Goal: Task Accomplishment & Management: Manage account settings

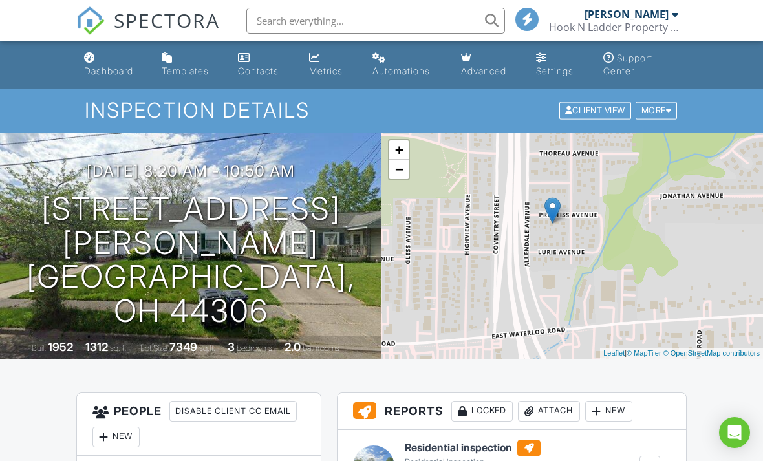
click at [101, 61] on link "Dashboard" at bounding box center [112, 65] width 67 height 37
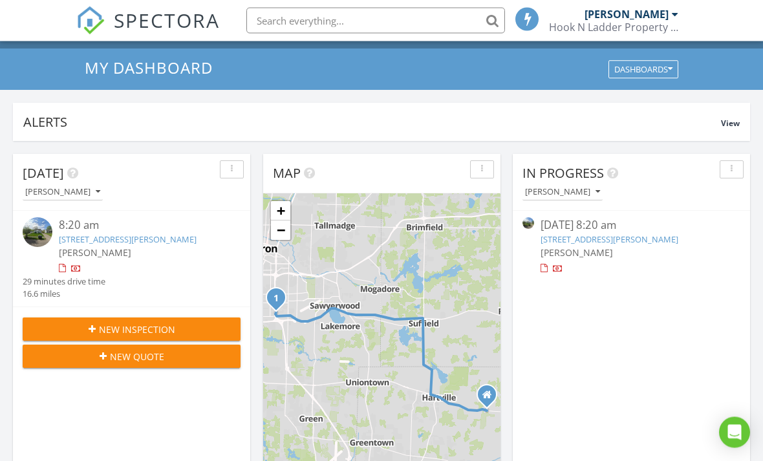
scroll to position [41, 0]
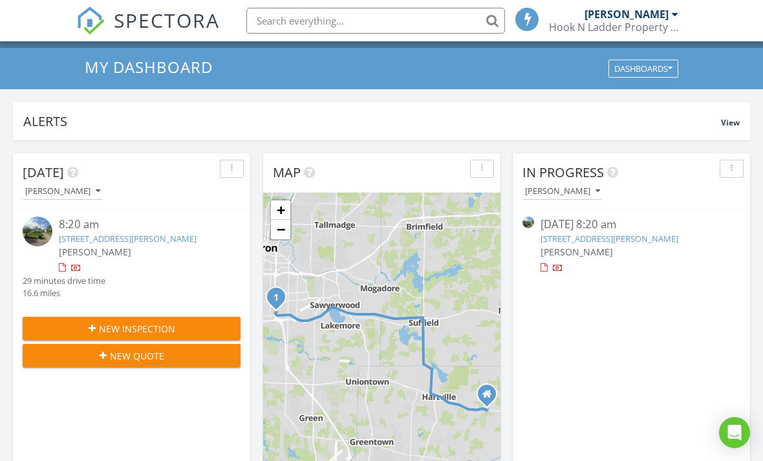
click at [540, 267] on div at bounding box center [531, 246] width 18 height 58
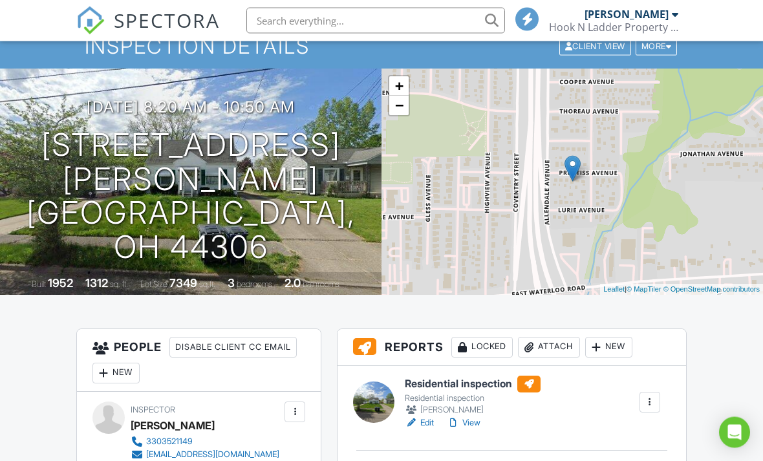
scroll to position [64, 0]
click at [467, 424] on link "View" at bounding box center [464, 422] width 34 height 13
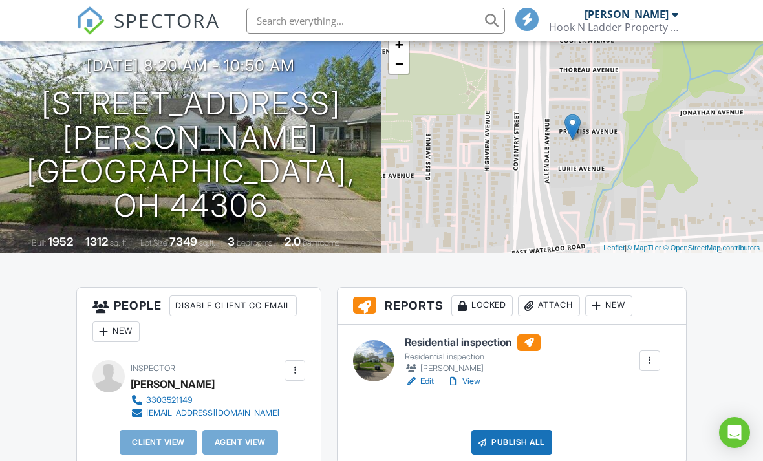
scroll to position [104, 0]
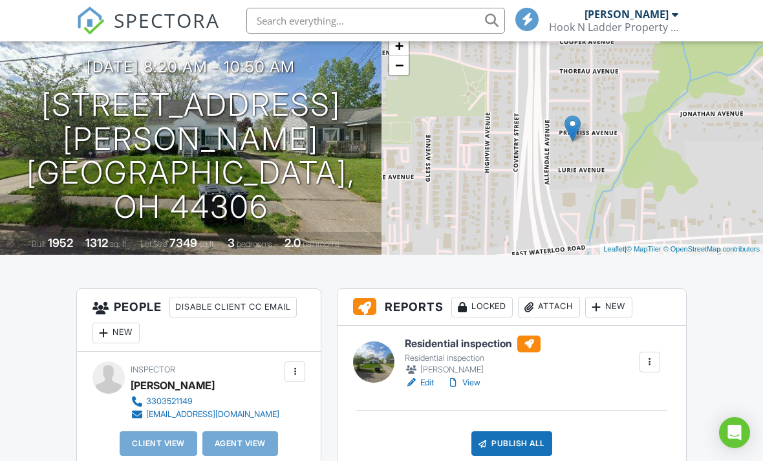
click at [473, 379] on link "View" at bounding box center [464, 382] width 34 height 13
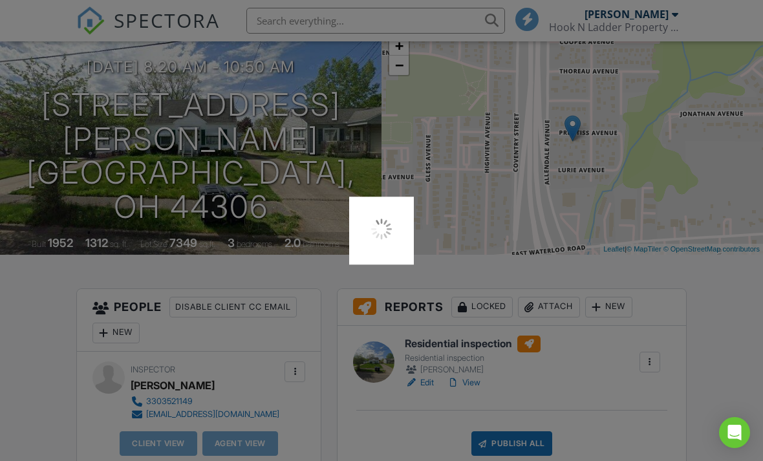
scroll to position [145, 0]
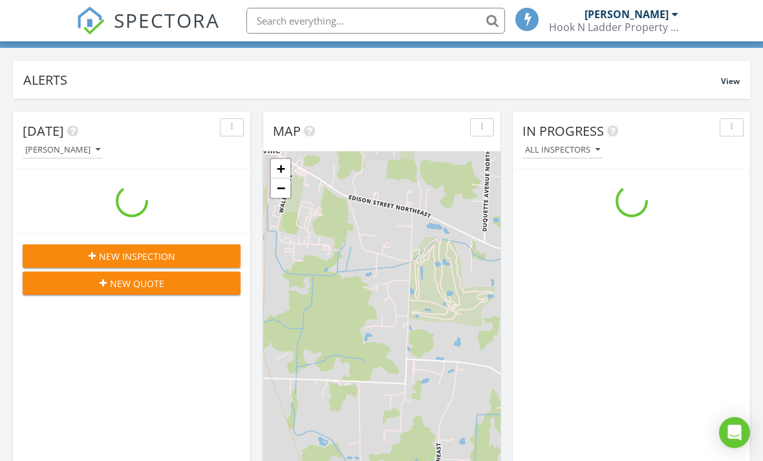
scroll to position [1177, 763]
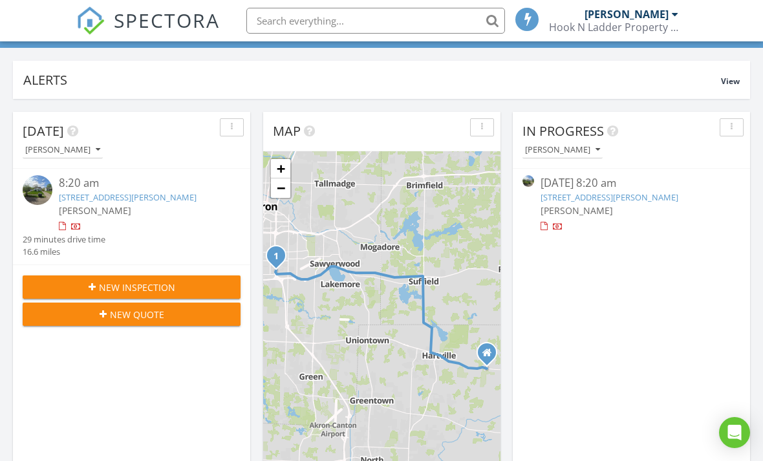
click at [132, 288] on span "New Inspection" at bounding box center [137, 288] width 76 height 14
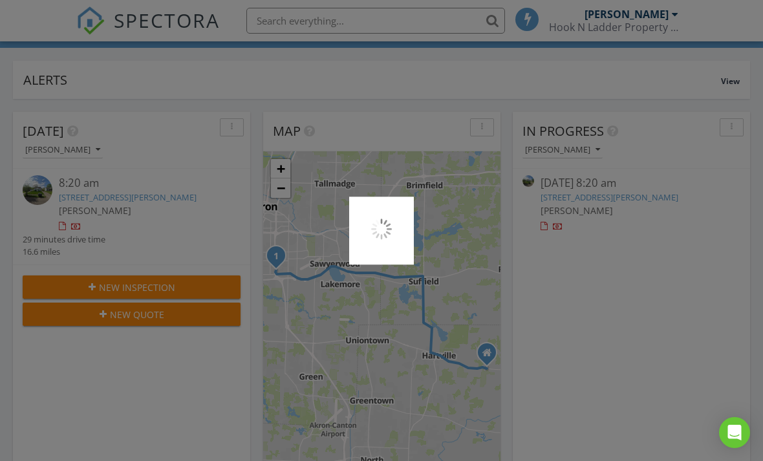
click at [153, 189] on div at bounding box center [381, 230] width 763 height 461
click at [141, 200] on div at bounding box center [381, 230] width 763 height 461
click at [388, 234] on img at bounding box center [381, 229] width 26 height 26
click at [540, 276] on div at bounding box center [381, 230] width 763 height 461
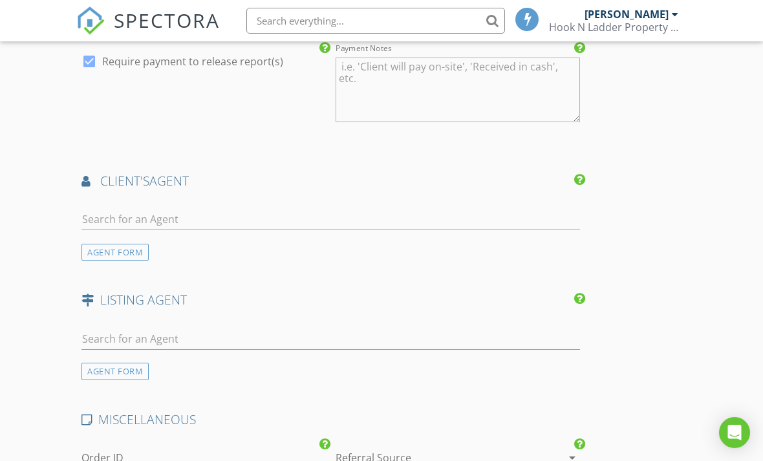
scroll to position [1189, 0]
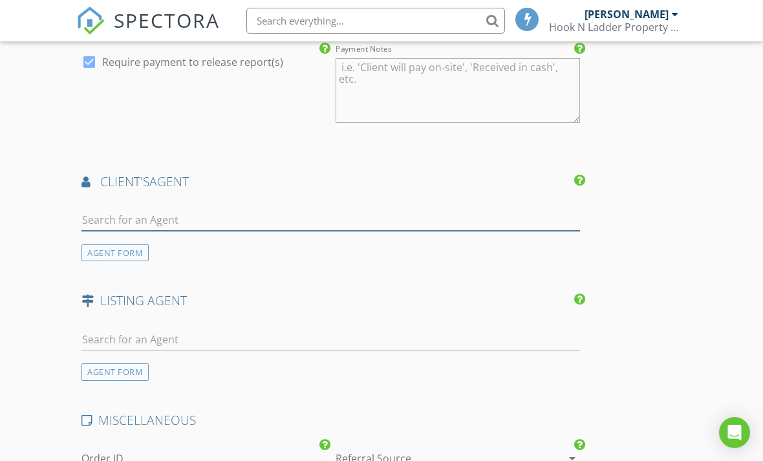
click at [273, 218] on input "text" at bounding box center [330, 219] width 498 height 21
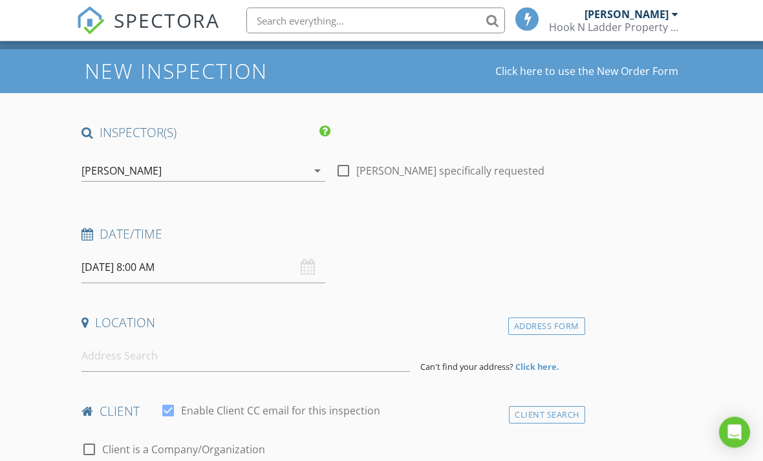
scroll to position [0, 0]
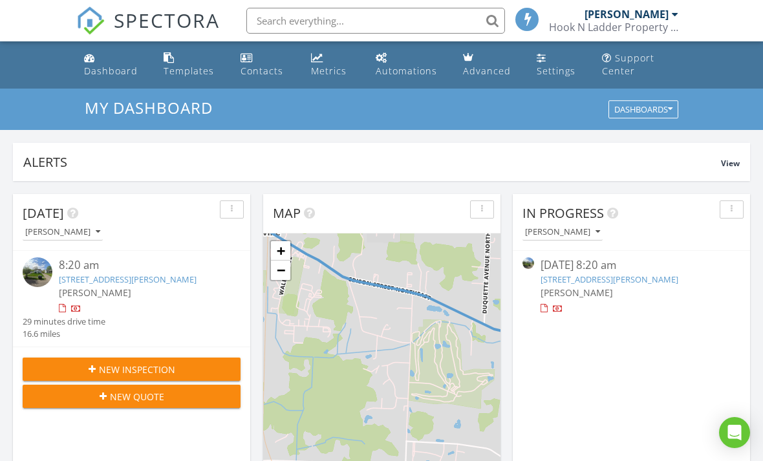
scroll to position [82, 0]
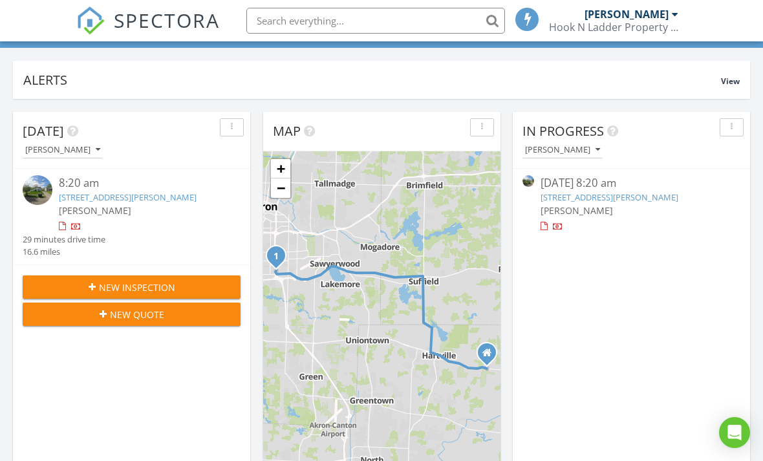
click at [535, 231] on div at bounding box center [531, 204] width 18 height 58
click at [544, 228] on div at bounding box center [543, 226] width 7 height 8
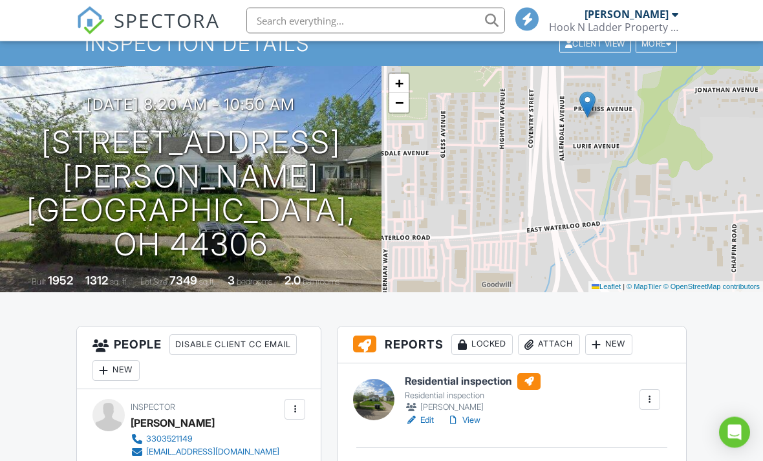
scroll to position [67, 0]
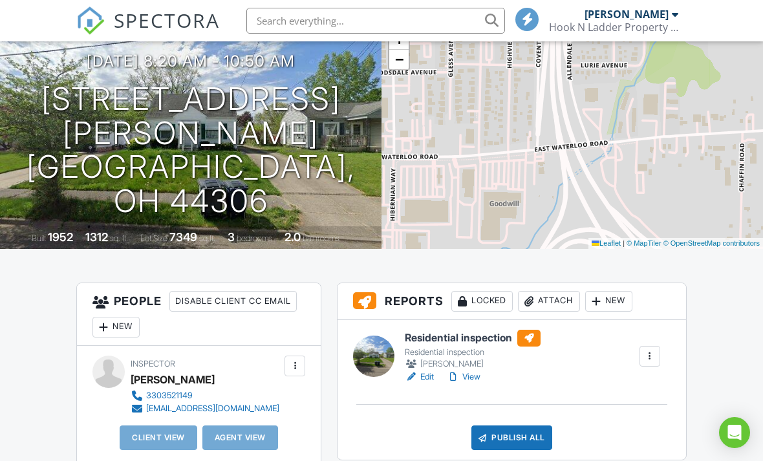
scroll to position [111, 0]
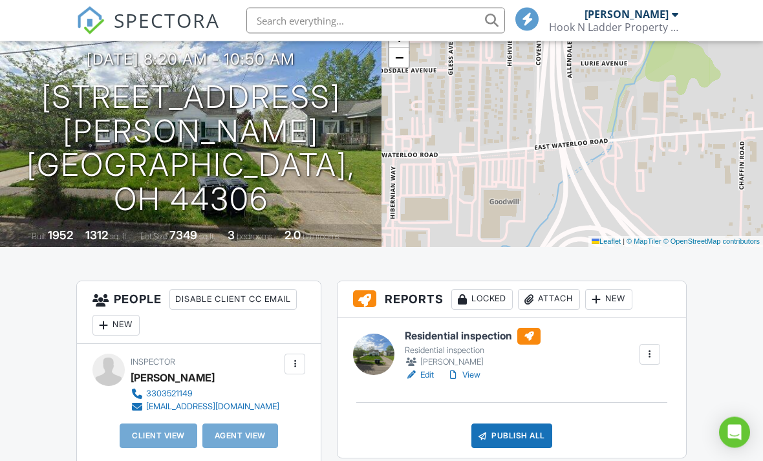
click at [251, 445] on div "Agent View" at bounding box center [240, 436] width 76 height 25
click at [247, 442] on div "Agent View" at bounding box center [240, 436] width 76 height 25
click at [159, 448] on div "Client View" at bounding box center [159, 435] width 78 height 25
click at [471, 375] on link "View" at bounding box center [464, 374] width 34 height 13
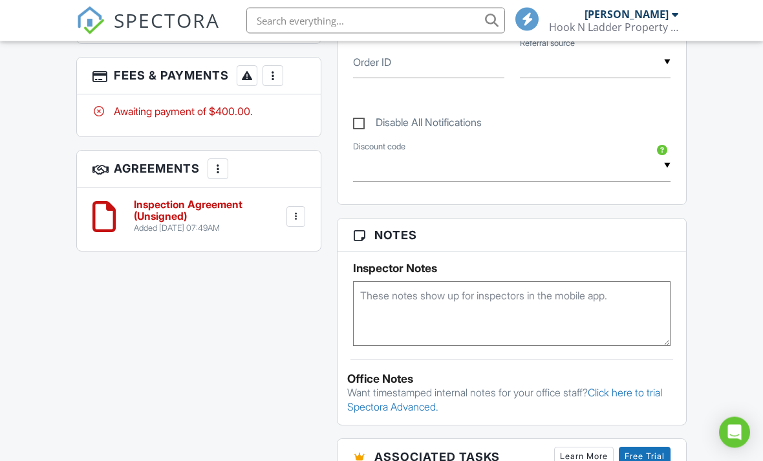
click at [173, 217] on h6 "Inspection Agreement (Unsigned)" at bounding box center [209, 211] width 150 height 23
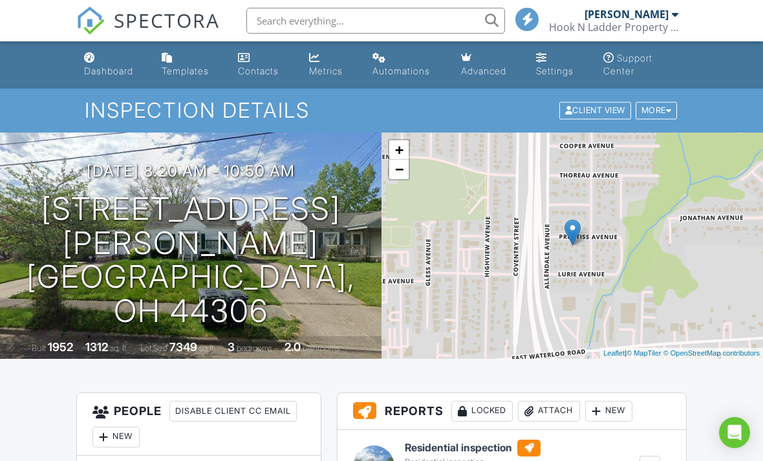
click at [88, 67] on div "Dashboard" at bounding box center [108, 70] width 49 height 11
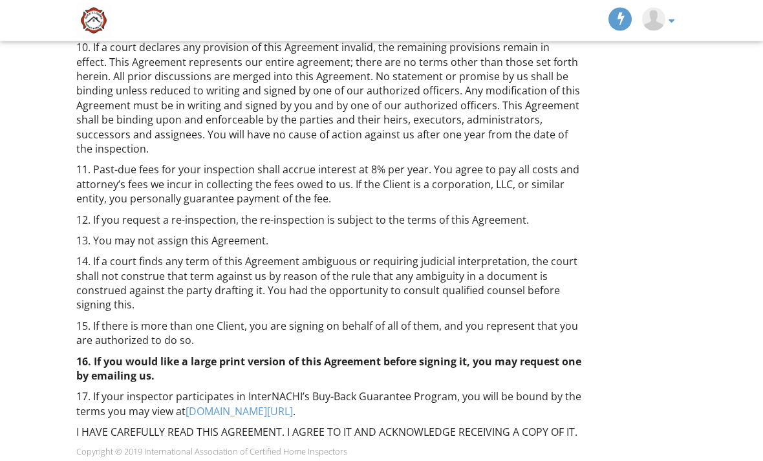
scroll to position [1240, 0]
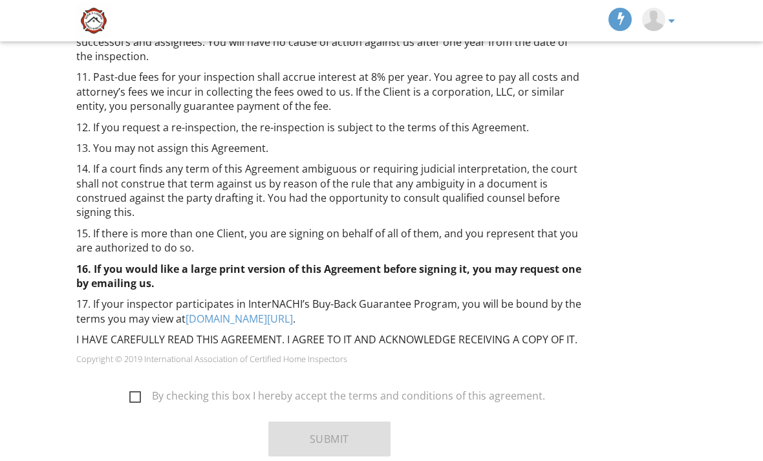
click at [112, 421] on div "Submit" at bounding box center [330, 443] width 522 height 45
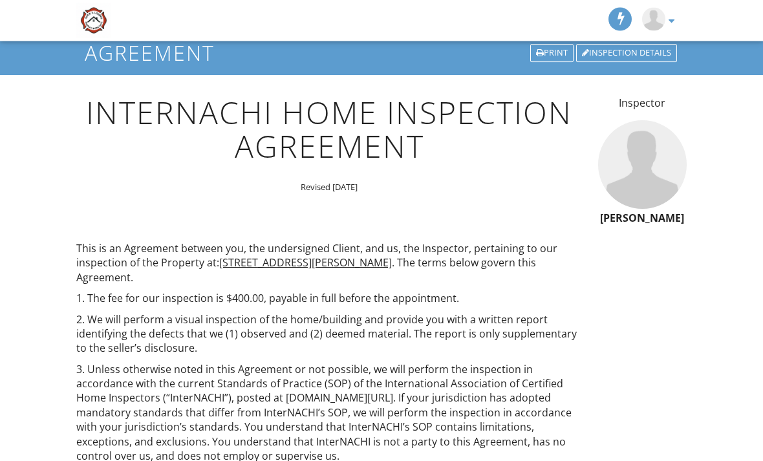
scroll to position [0, 0]
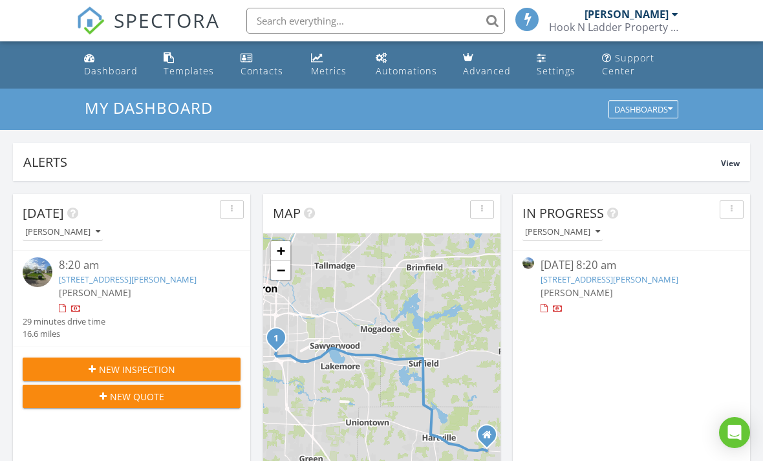
scroll to position [109, 0]
